Goal: Navigation & Orientation: Find specific page/section

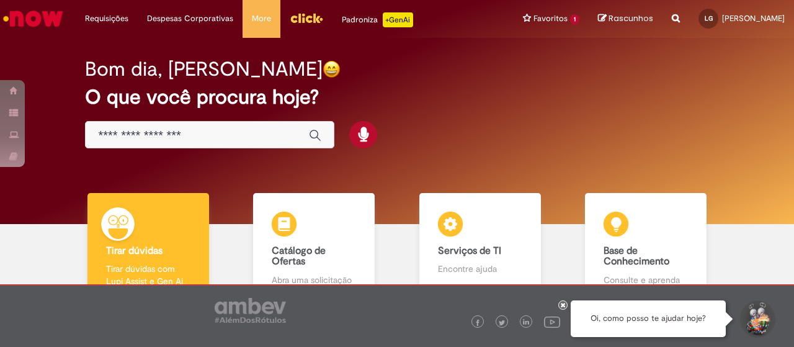
click at [210, 132] on input "Basta digitar aqui" at bounding box center [197, 135] width 198 height 14
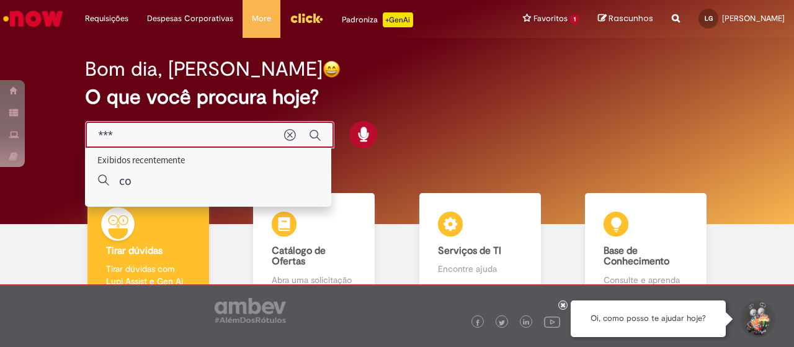
type input "****"
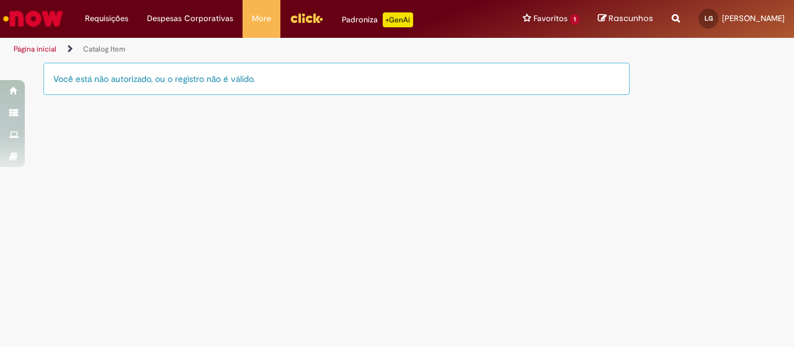
click at [26, 24] on img "Ir para a Homepage" at bounding box center [33, 18] width 64 height 25
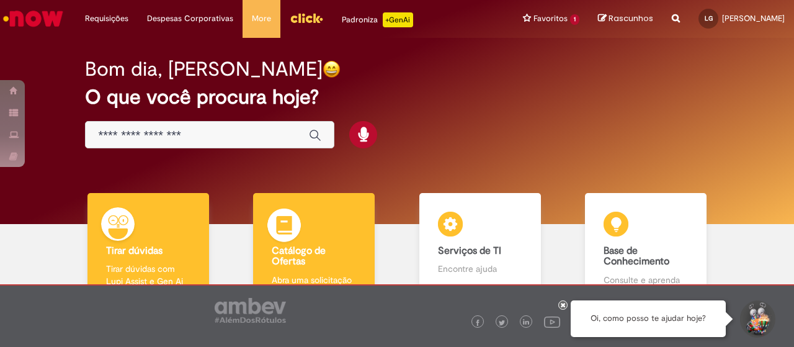
click at [296, 255] on b "Catálogo de Ofertas" at bounding box center [299, 256] width 54 height 24
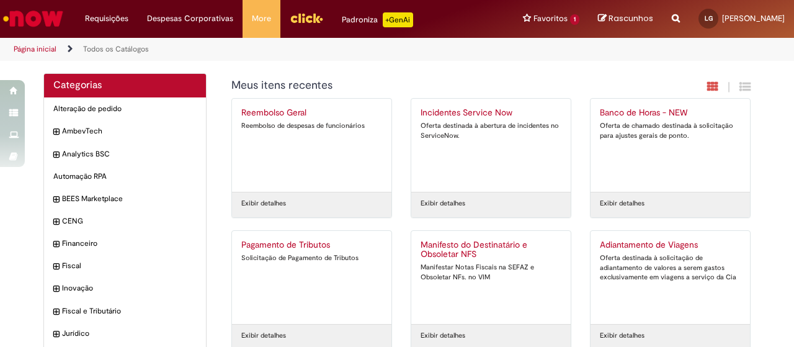
click at [30, 47] on link "Página inicial" at bounding box center [35, 49] width 43 height 10
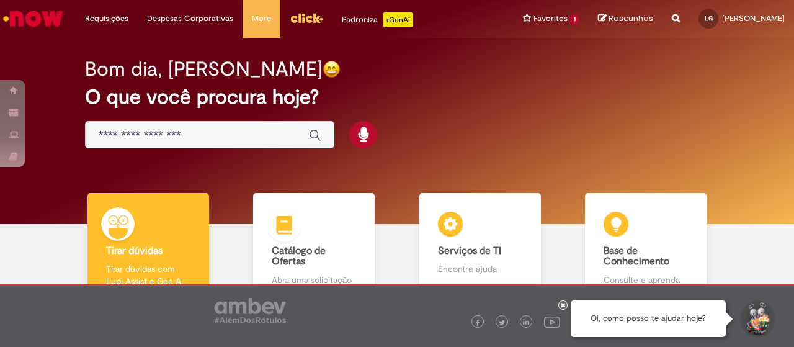
scroll to position [79, 0]
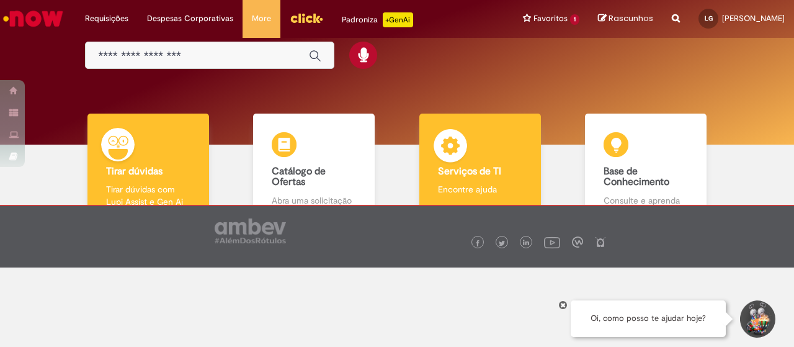
click at [505, 148] on div "Serviços de TI Serviços de TI Encontre ajuda" at bounding box center [480, 166] width 122 height 107
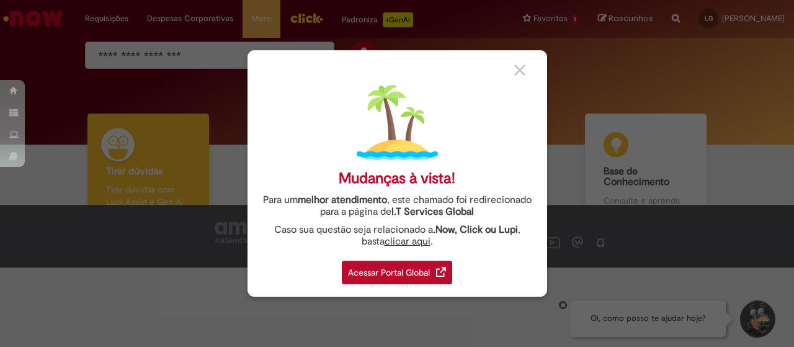
click at [374, 272] on div "Acessar Portal Global" at bounding box center [397, 272] width 110 height 24
